Goal: Task Accomplishment & Management: Use online tool/utility

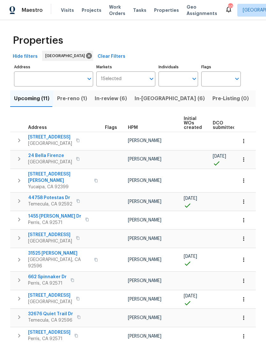
click at [133, 9] on span "Tasks" at bounding box center [139, 10] width 13 height 4
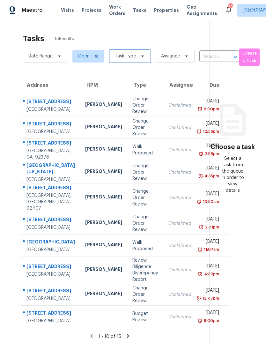
click at [124, 58] on span "Task Type" at bounding box center [125, 56] width 21 height 6
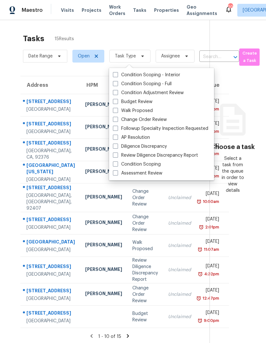
click at [116, 101] on span at bounding box center [115, 101] width 5 height 5
click at [116, 101] on input "Budget Review" at bounding box center [115, 100] width 4 height 4
checkbox input "true"
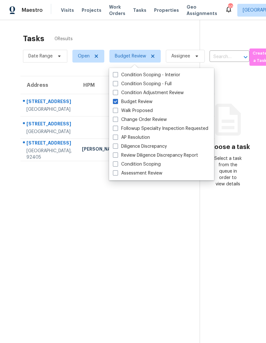
click at [99, 35] on div "Tasks 0 Results" at bounding box center [111, 38] width 177 height 17
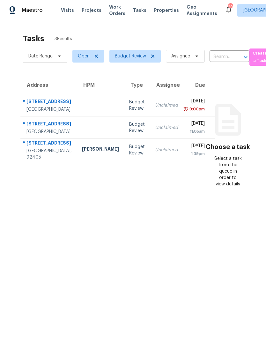
click at [54, 112] on div "[GEOGRAPHIC_DATA]" at bounding box center [48, 109] width 45 height 6
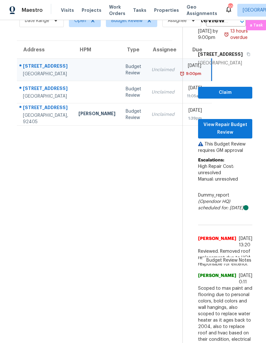
scroll to position [36, 4]
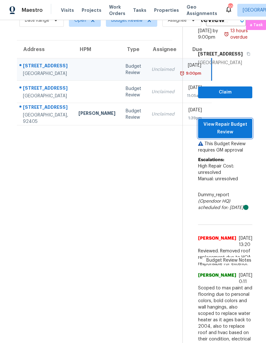
click at [236, 136] on span "View Repair Budget Review" at bounding box center [225, 128] width 44 height 16
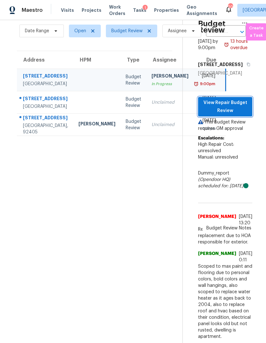
click at [228, 114] on span "View Repair Budget Review" at bounding box center [225, 107] width 44 height 16
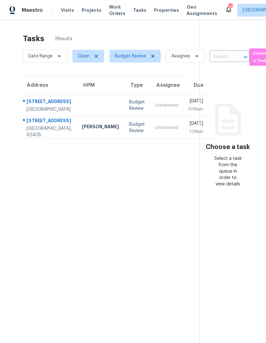
click at [60, 111] on div "Grand Terrace, CA, 92313" at bounding box center [48, 109] width 45 height 6
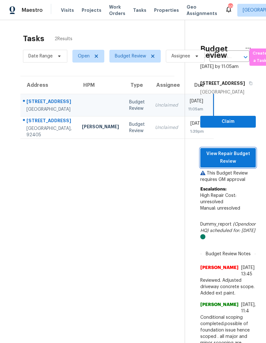
click at [238, 165] on span "View Repair Budget Review" at bounding box center [227, 158] width 45 height 16
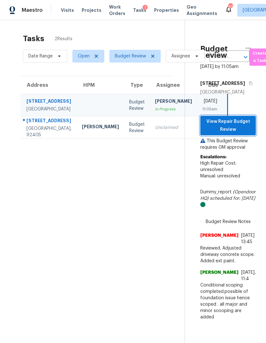
click at [238, 133] on span "View Repair Budget Review" at bounding box center [227, 126] width 45 height 16
